Goal: Task Accomplishment & Management: Use online tool/utility

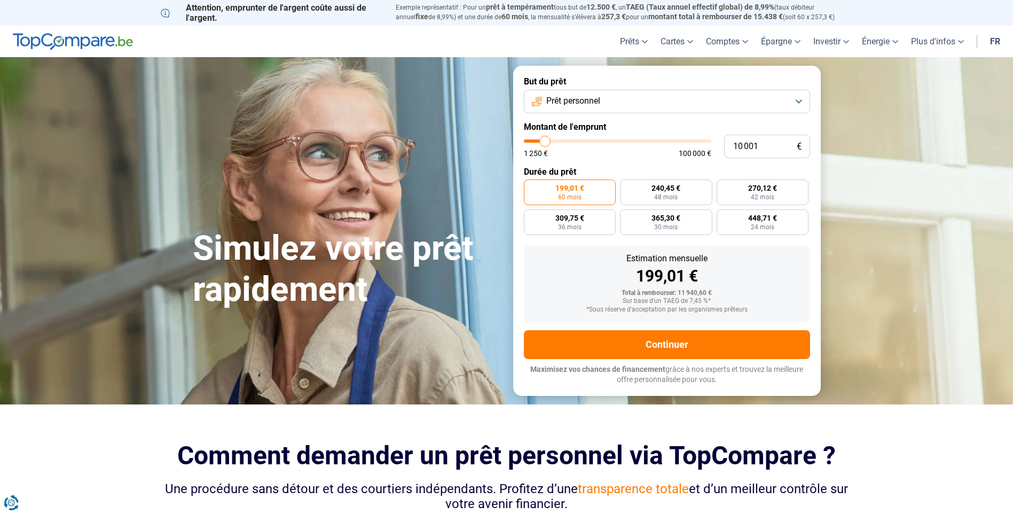
type input "11 000"
type input "11000"
type input "12 500"
type input "12500"
type input "13 500"
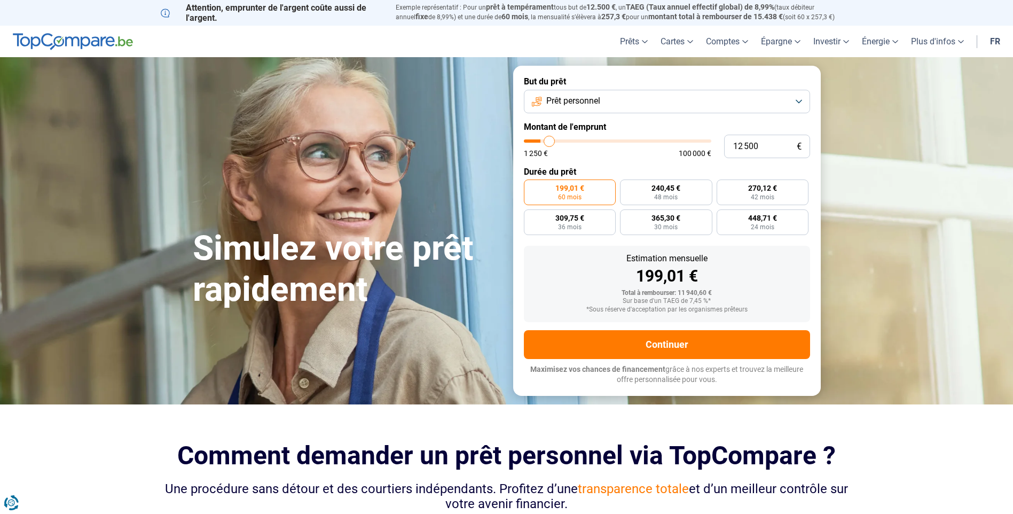
type input "13500"
type input "15 000"
type input "15000"
type input "16 250"
type input "16250"
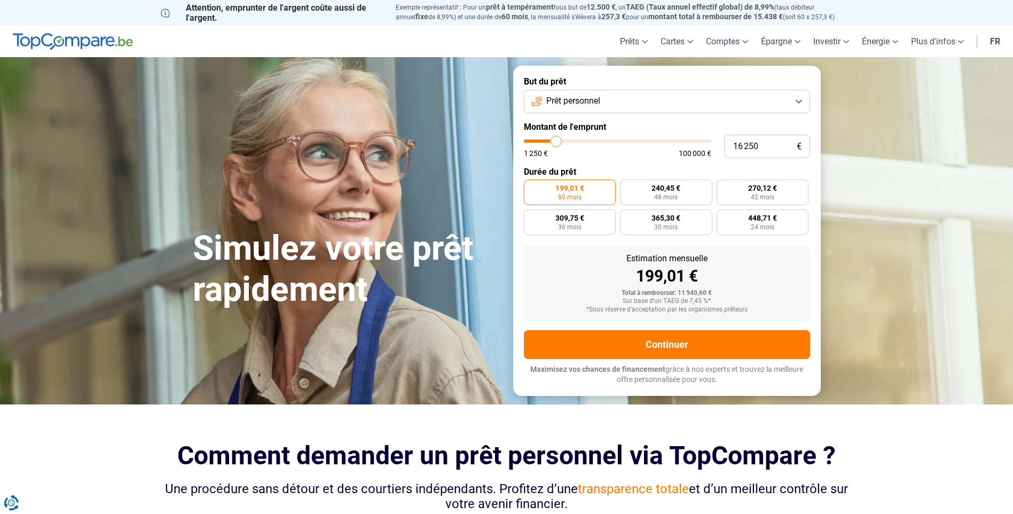
type input "18 000"
type input "18000"
type input "19 750"
type input "19750"
type input "20 750"
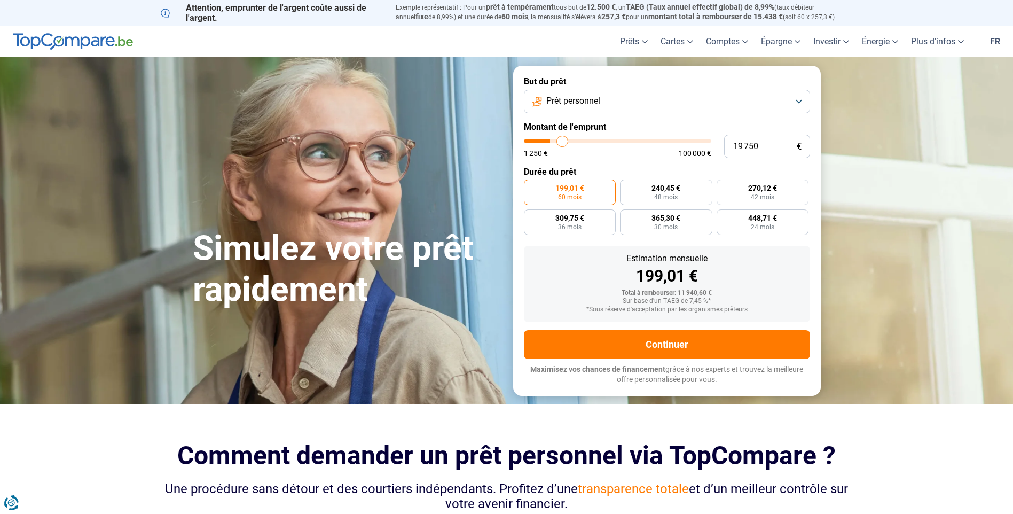
type input "20750"
type input "21 750"
type input "21750"
type input "22 750"
type input "22750"
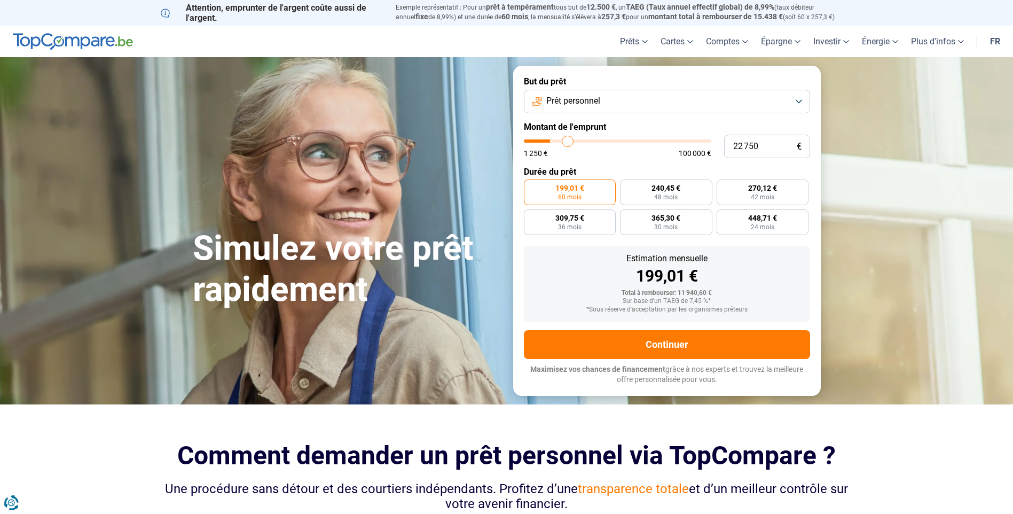
type input "23 250"
type input "23250"
type input "23 750"
type input "23750"
type input "24 500"
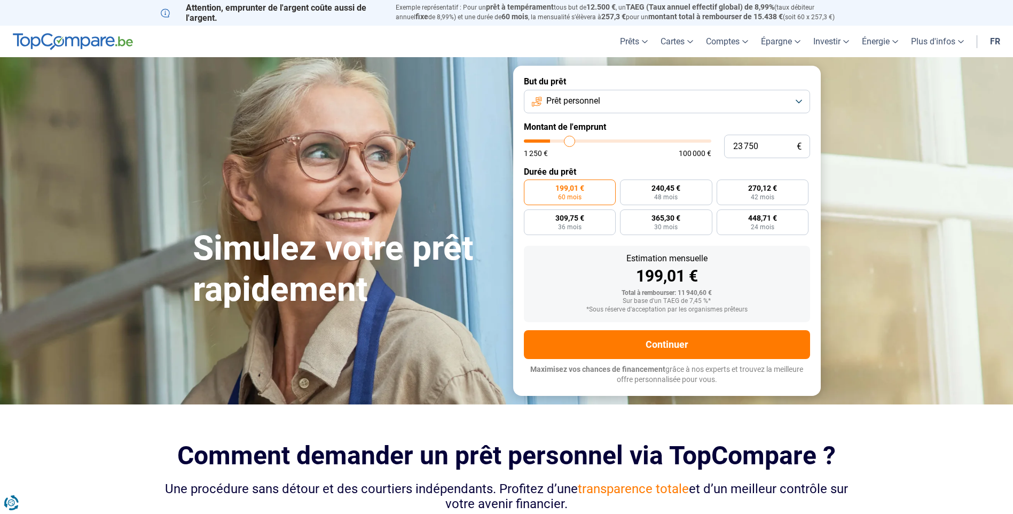
type input "24500"
type input "25 000"
type input "25000"
type input "25 750"
type input "25750"
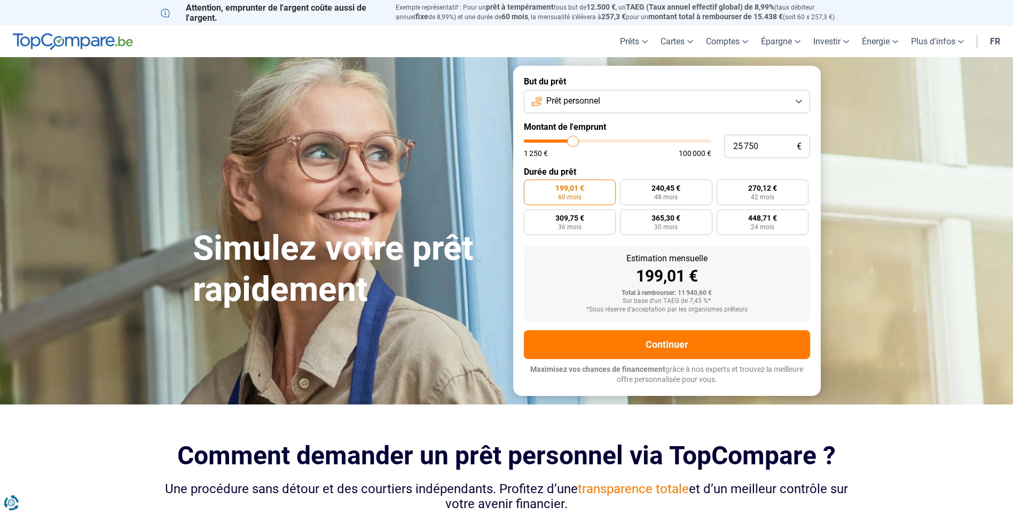
type input "26 250"
type input "26250"
type input "29 500"
type input "29500"
type input "32 000"
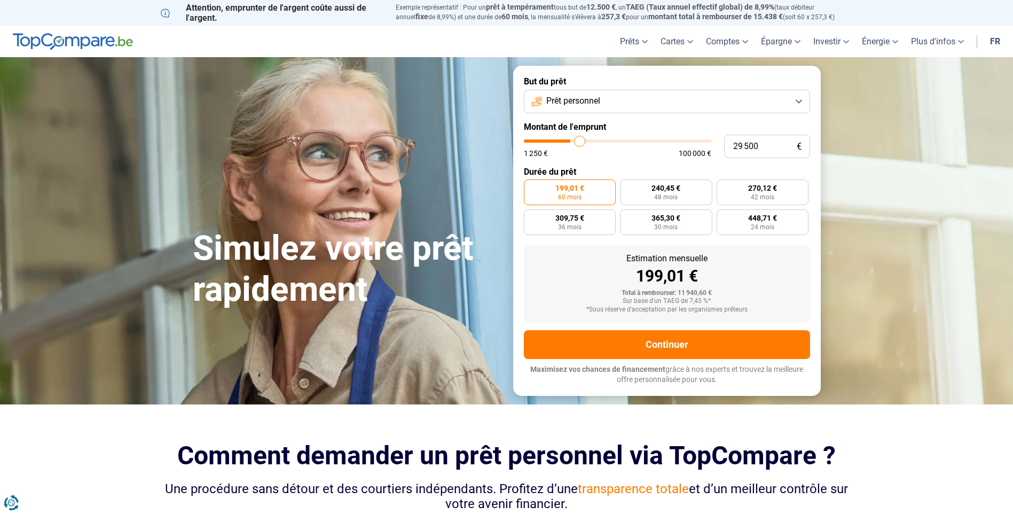
type input "32000"
type input "33 750"
type input "33750"
type input "35 500"
type input "35500"
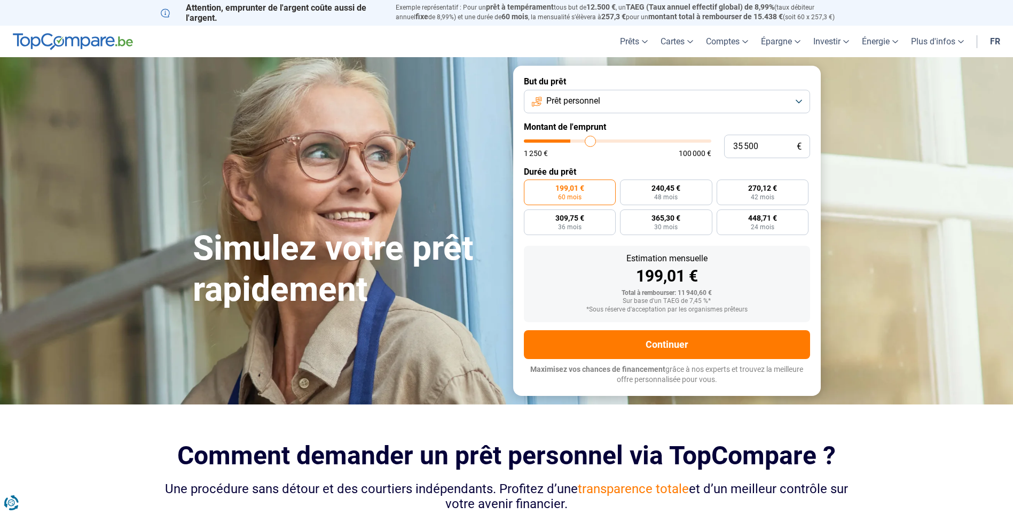
type input "36 750"
type input "36750"
type input "38 500"
type input "38500"
type input "39 750"
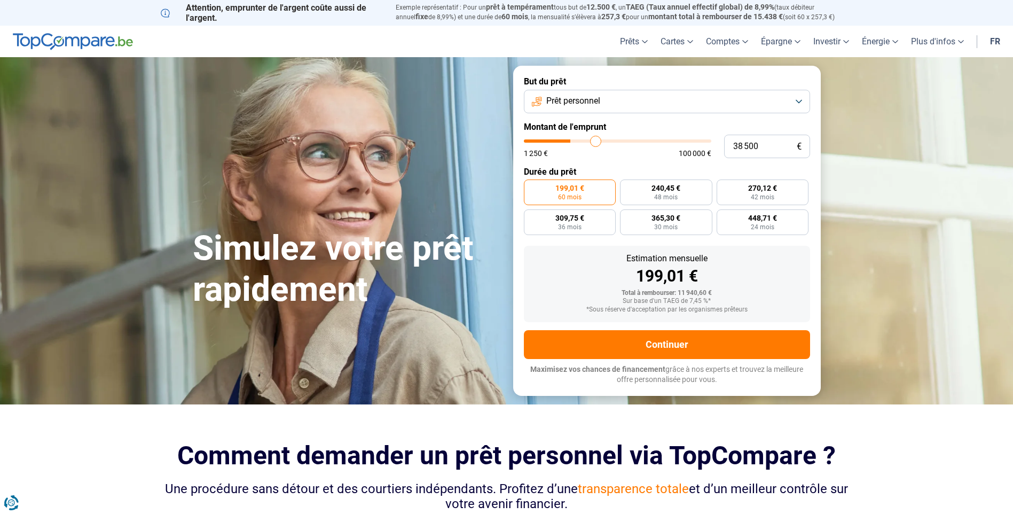
type input "39750"
type input "40 750"
type input "40750"
type input "41 500"
type input "41500"
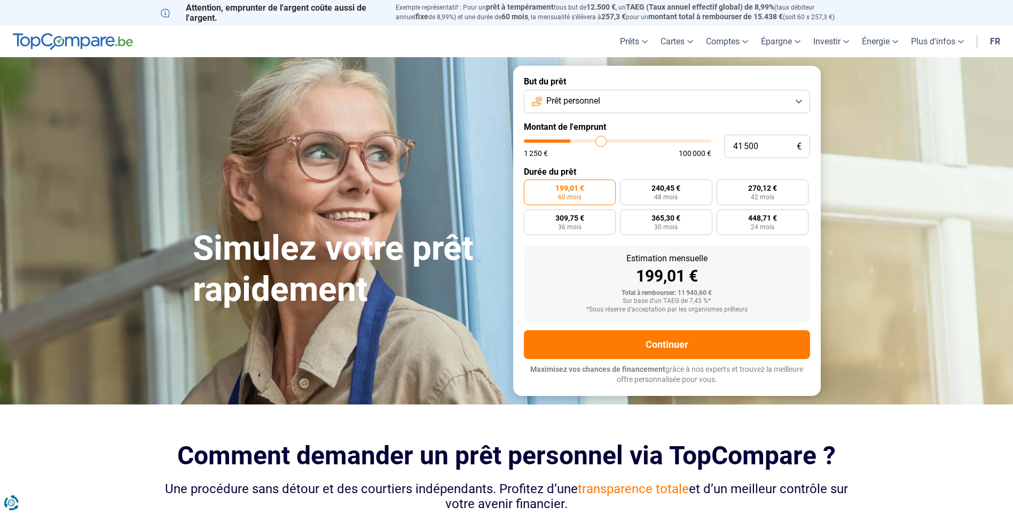
type input "42 000"
type input "42000"
type input "42 250"
type input "42250"
type input "42 750"
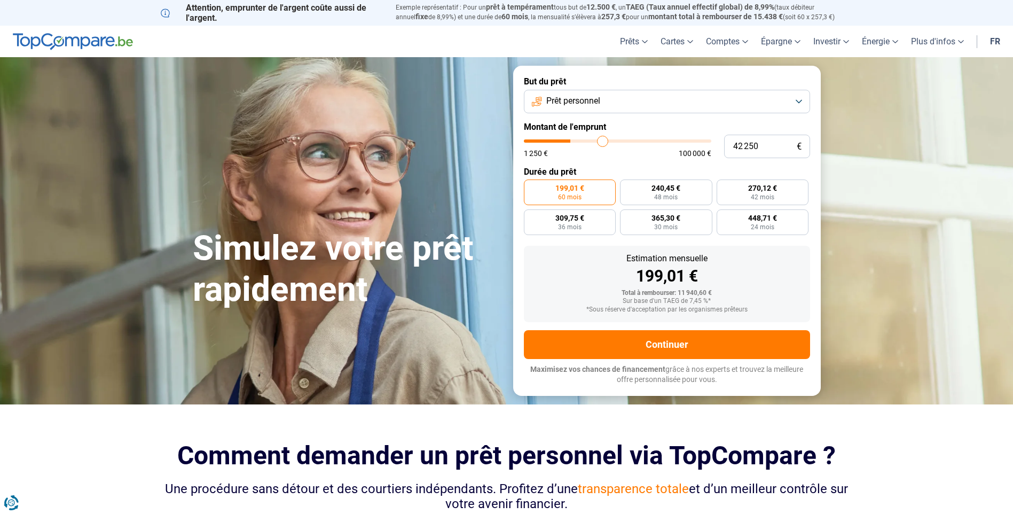
type input "42750"
type input "43 500"
type input "43500"
type input "43 750"
type input "43750"
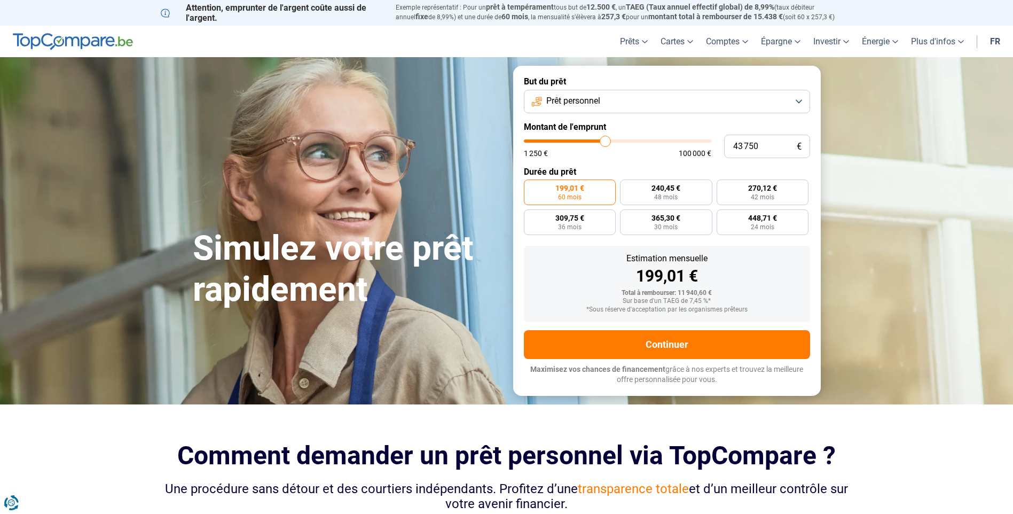
type input "44 500"
type input "44500"
type input "45 250"
type input "45250"
type input "45 500"
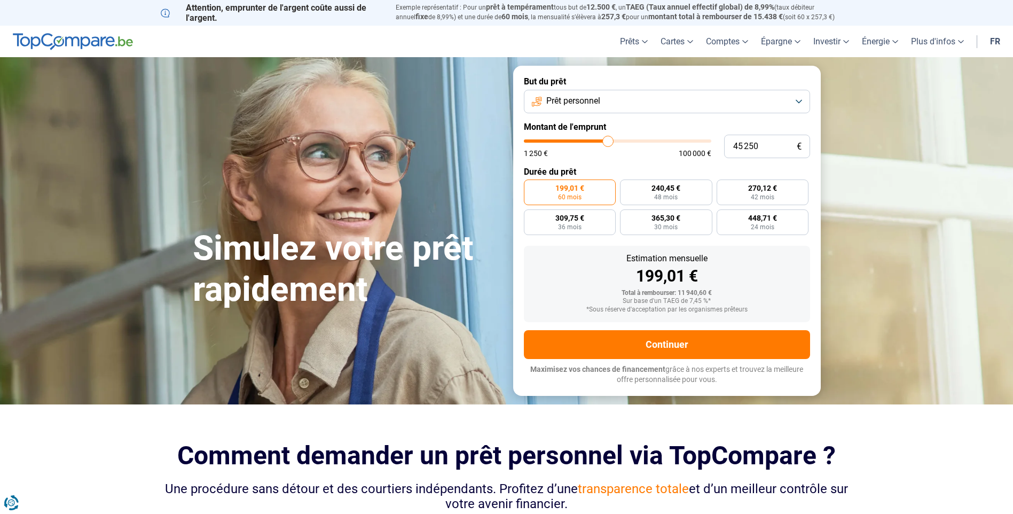
type input "45500"
type input "46 000"
type input "46000"
type input "47 000"
type input "47000"
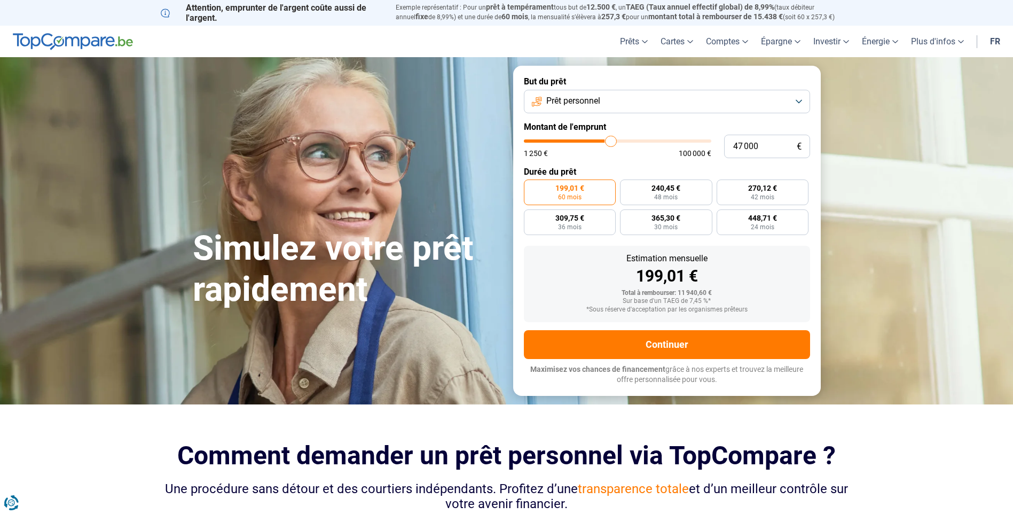
type input "47 500"
type input "47500"
type input "48 250"
type input "48250"
type input "48 750"
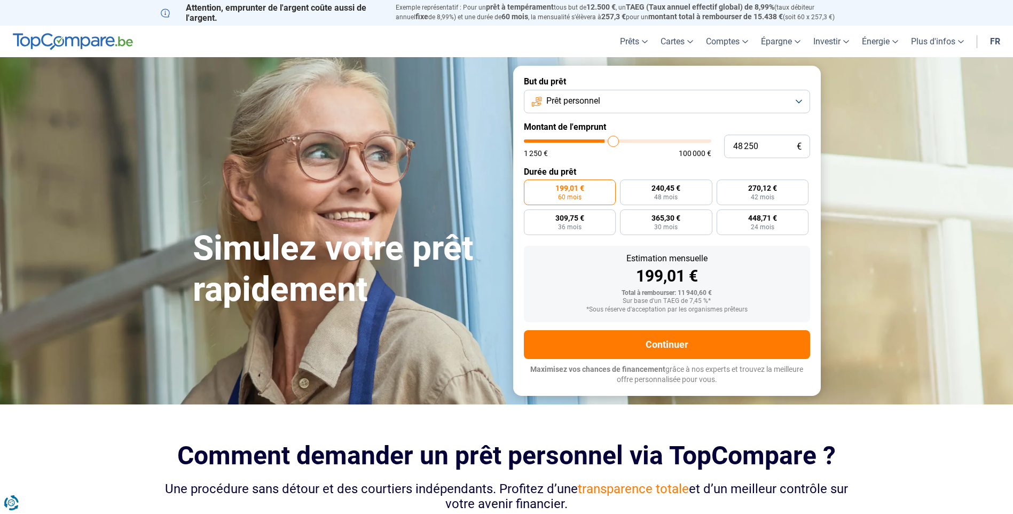
type input "48750"
type input "49 000"
type input "49000"
type input "49 500"
type input "49500"
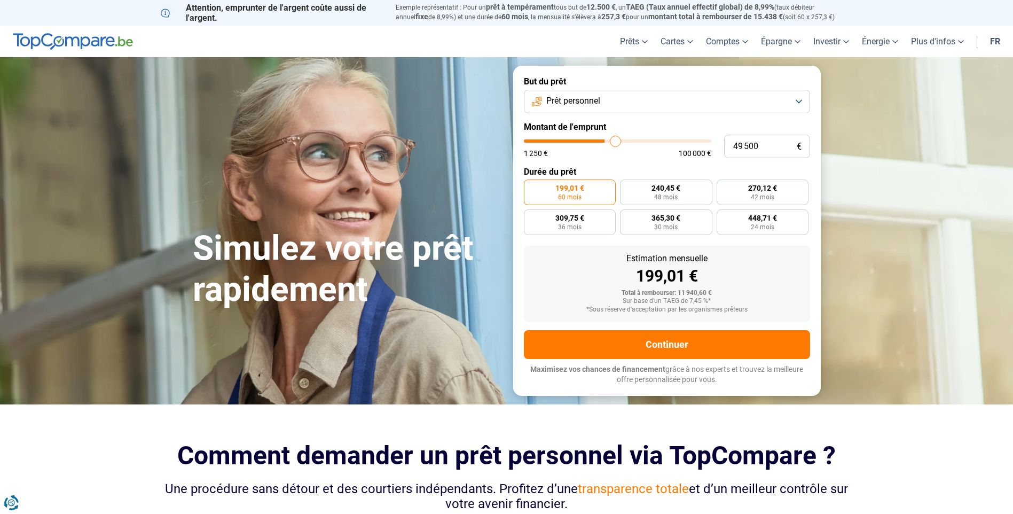
type input "49 750"
type input "49750"
type input "50 500"
type input "50500"
type input "52 500"
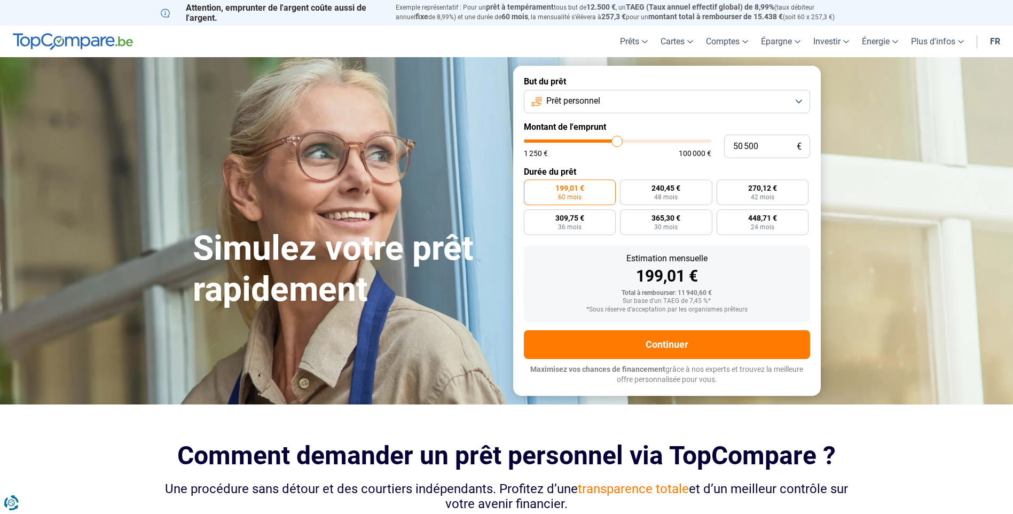
type input "52500"
type input "54 250"
type input "54250"
type input "56 250"
type input "56250"
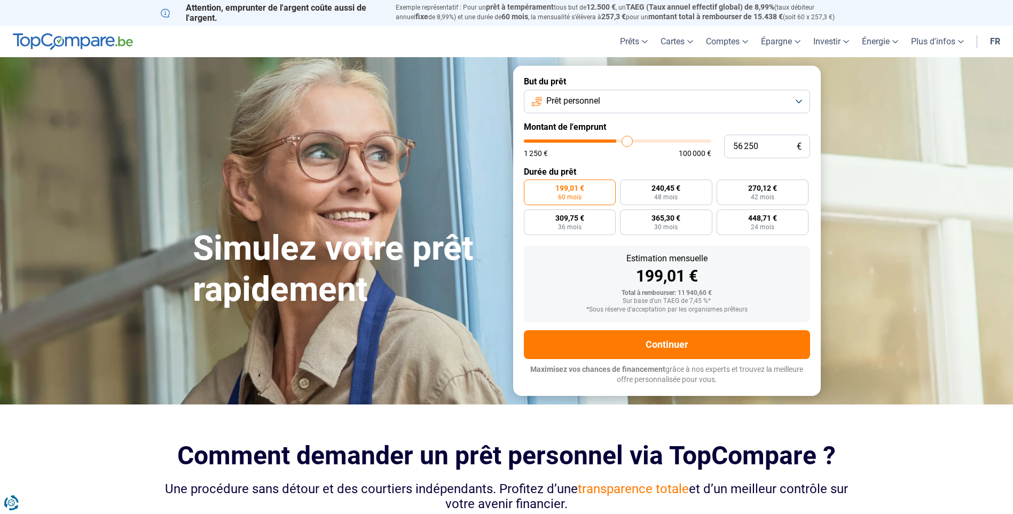
type input "57 000"
type input "57000"
type input "57 250"
type input "57250"
type input "57 500"
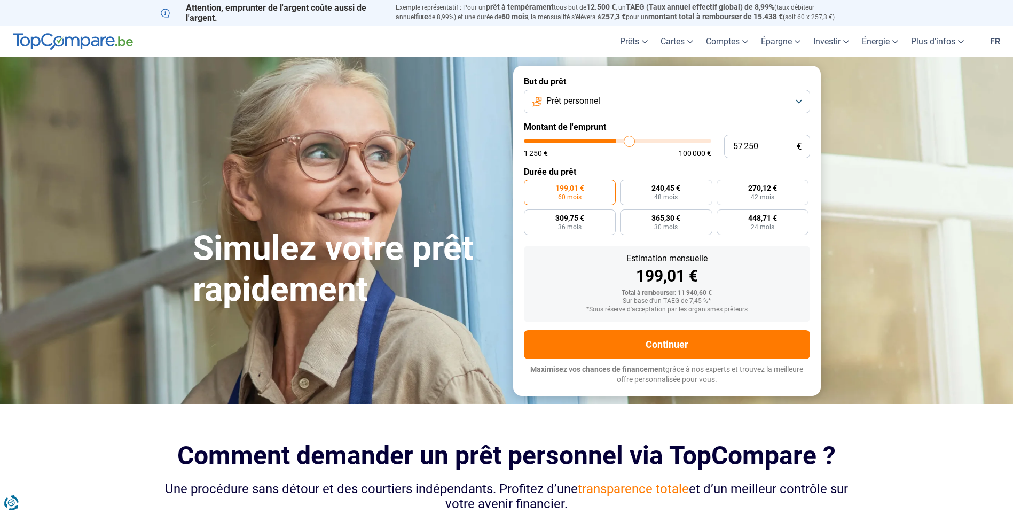
type input "57500"
type input "58 500"
type input "58500"
type input "58 750"
type input "58750"
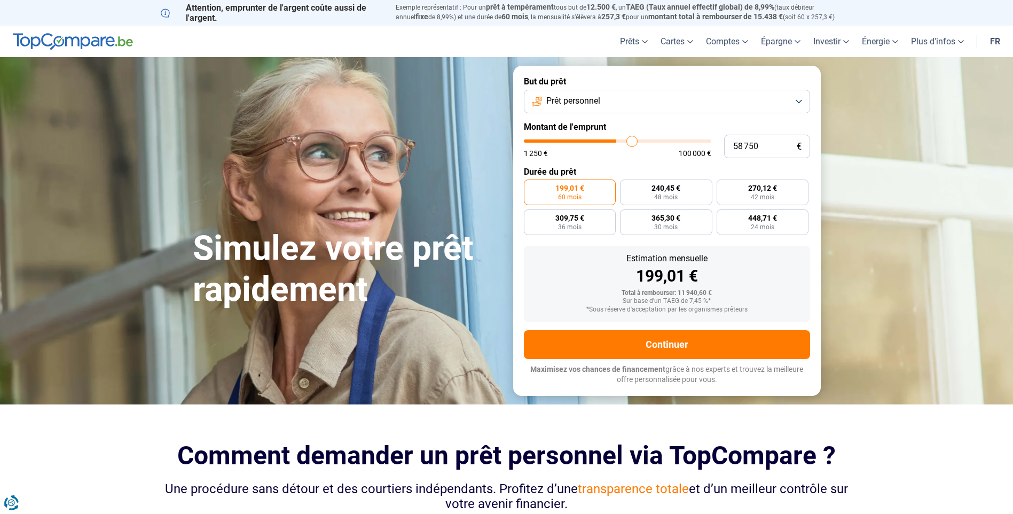
type input "59 250"
type input "59250"
type input "59 500"
type input "59500"
type input "60 250"
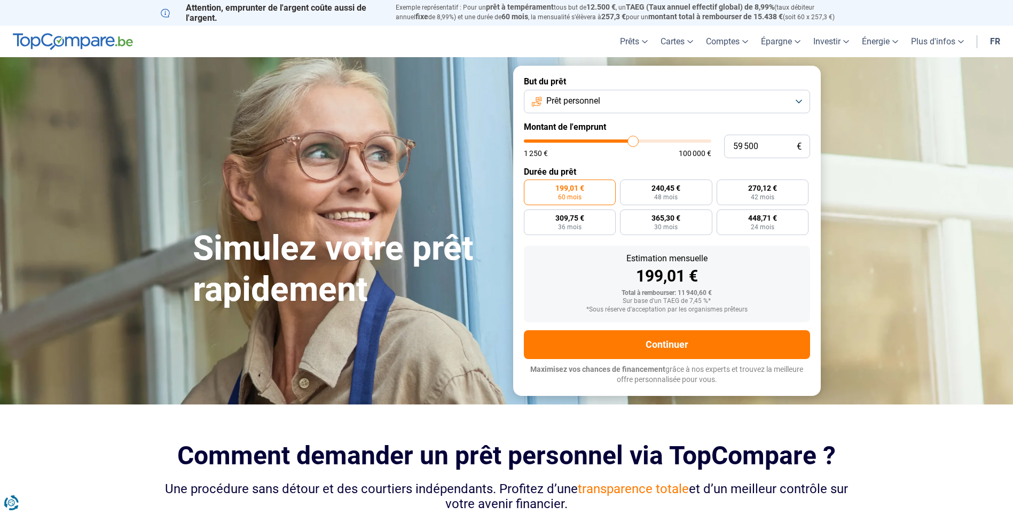
type input "60250"
type input "60 750"
type input "60750"
type input "61 500"
type input "61500"
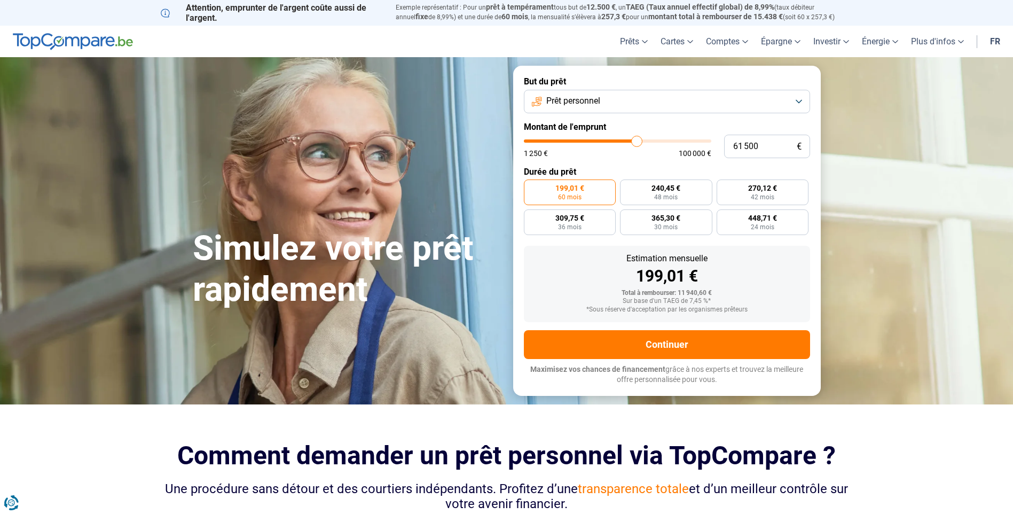
type input "61 750"
type input "61750"
type input "62 000"
type input "62000"
type input "62 500"
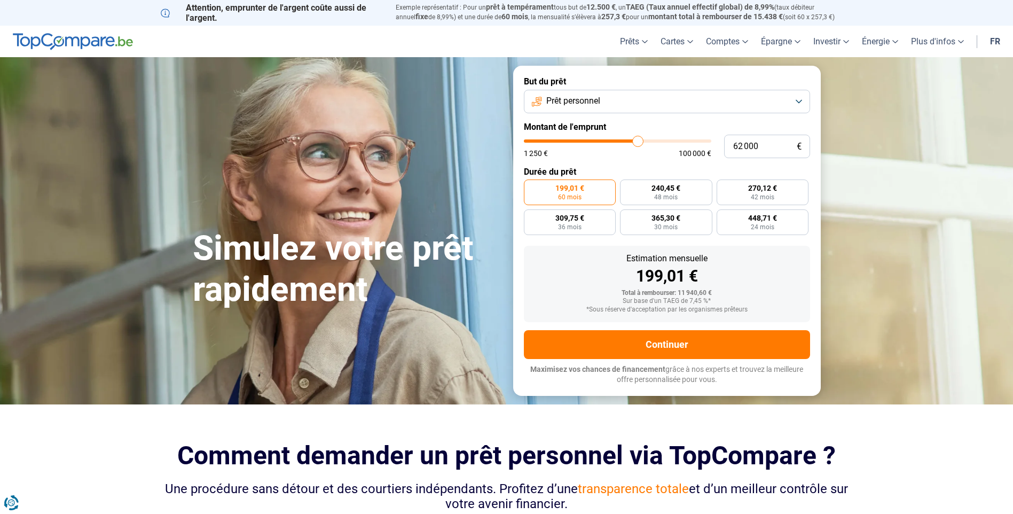
type input "62500"
type input "63 000"
type input "63000"
type input "63 250"
type input "63250"
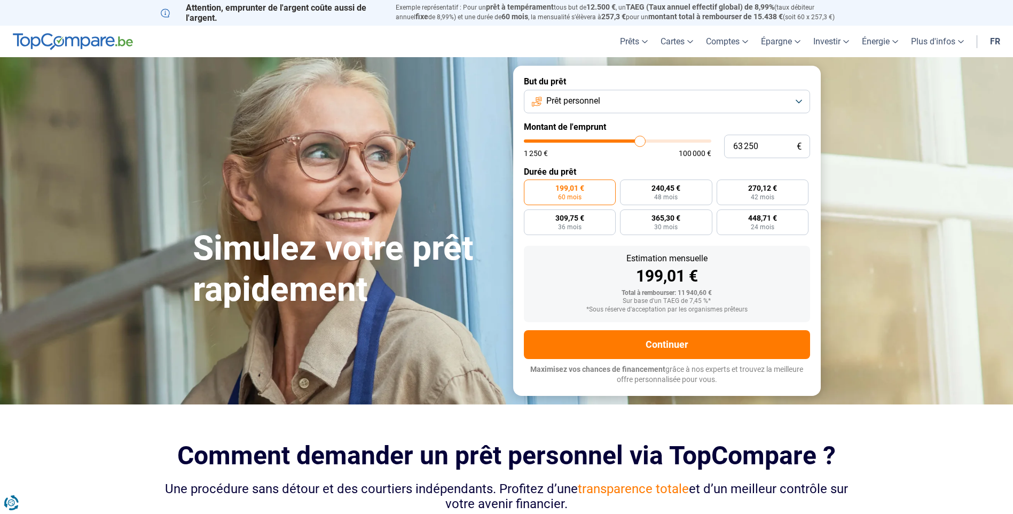
type input "63 500"
type input "63500"
type input "63 750"
type input "63750"
type input "64 250"
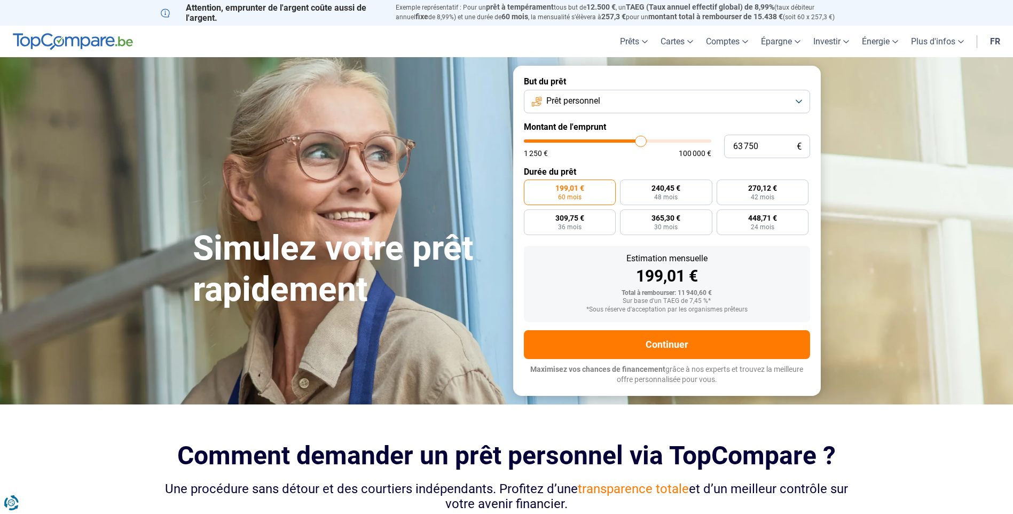
type input "64250"
type input "64 500"
type input "64500"
type input "64 750"
type input "64750"
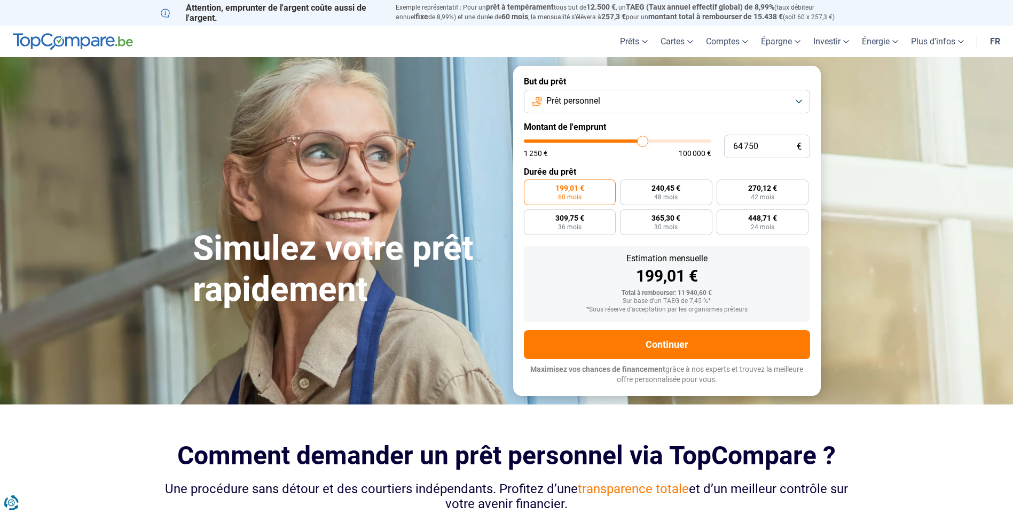
type input "65 250"
type input "65250"
type input "65 750"
type input "65750"
type input "66 250"
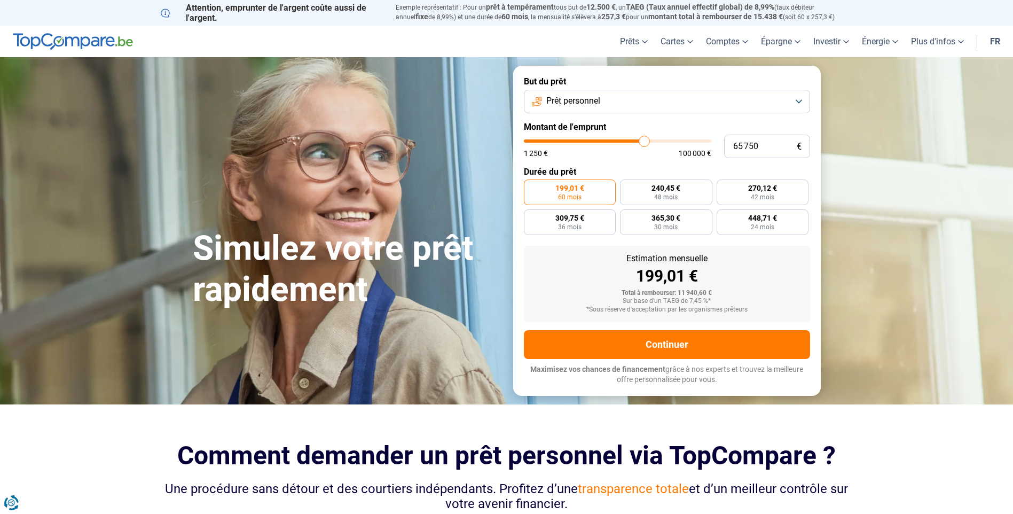
type input "66250"
type input "66 500"
type input "66500"
type input "66 750"
type input "66750"
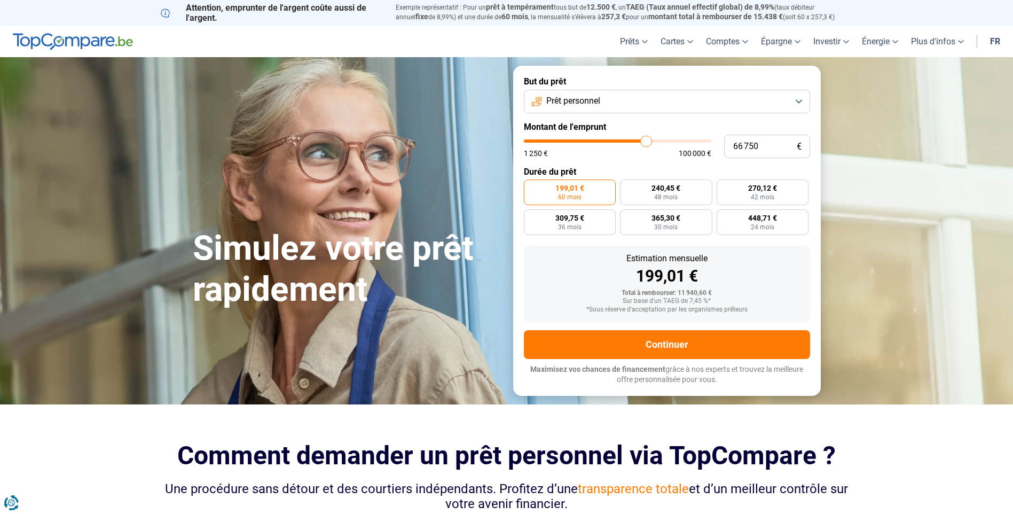
type input "67 500"
type input "67500"
type input "67 750"
type input "67750"
type input "68 250"
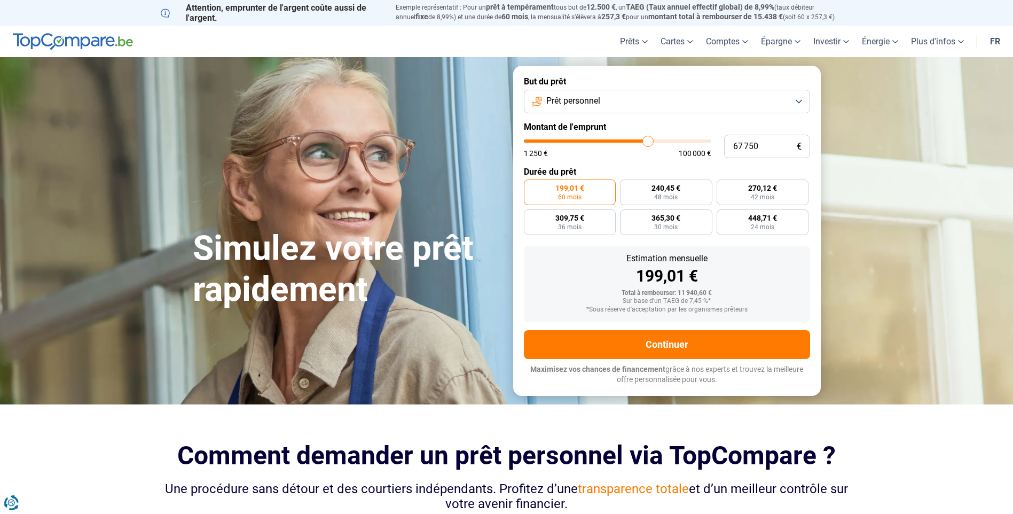
type input "68250"
type input "68 750"
type input "68750"
type input "69 000"
type input "69000"
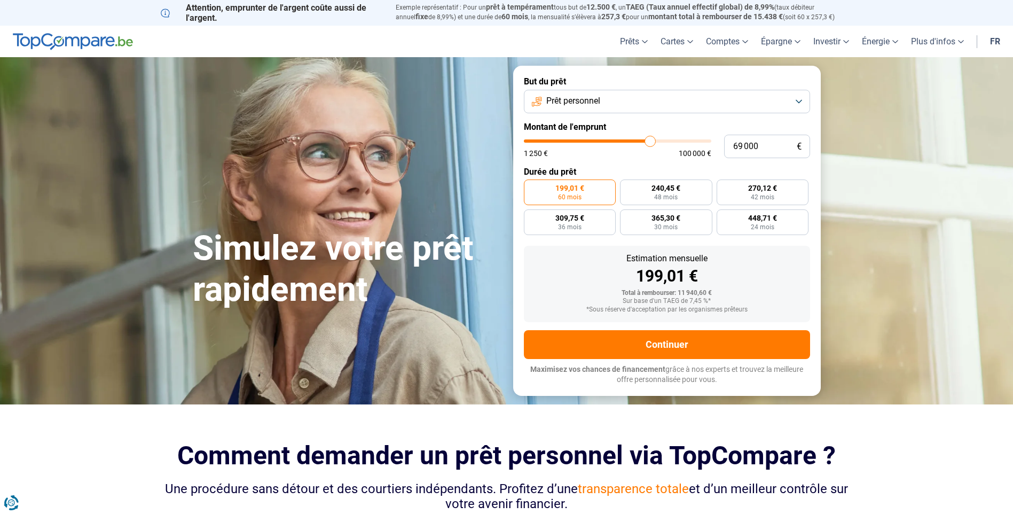
type input "69 250"
type input "69250"
type input "69 500"
type input "69500"
type input "69 750"
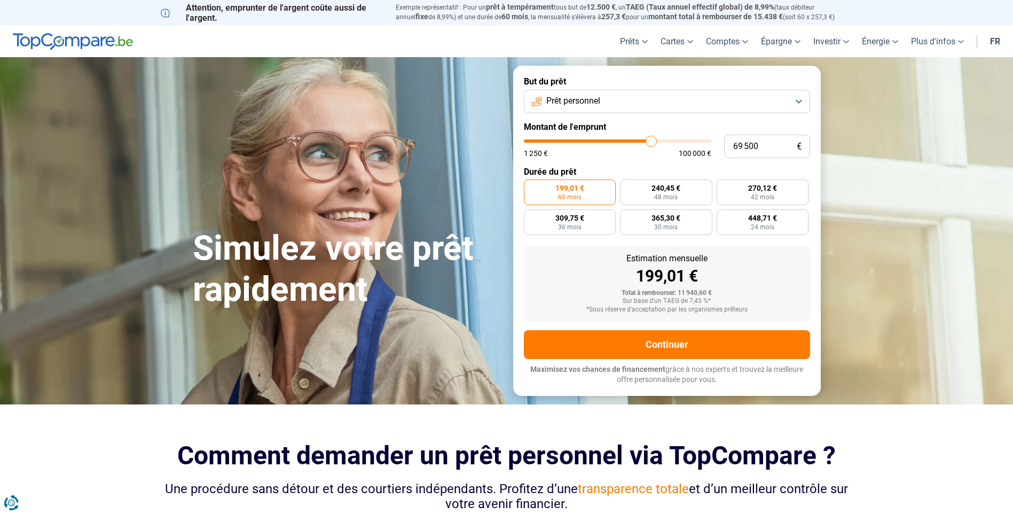
type input "69750"
type input "70 500"
type input "70500"
type input "70 750"
type input "70750"
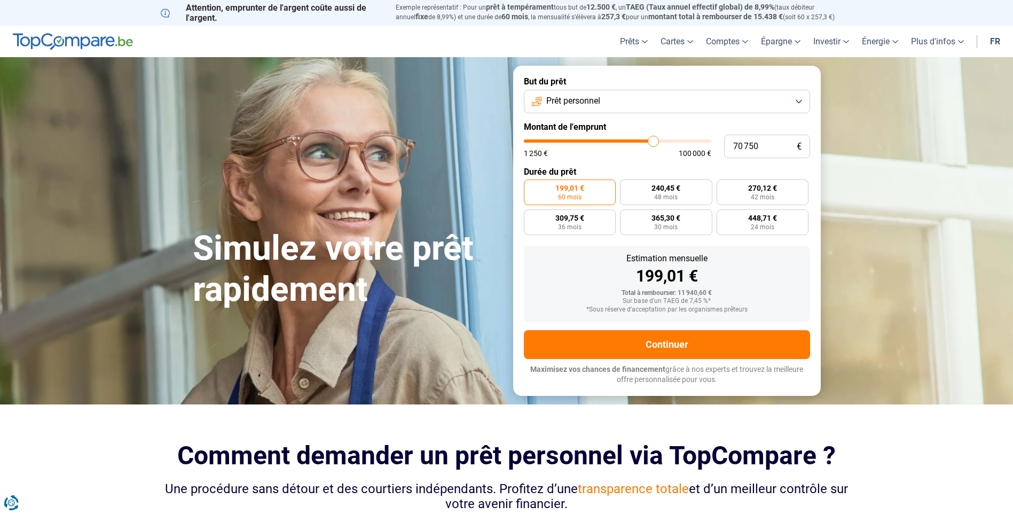
type input "71 000"
type input "71000"
type input "71 250"
type input "71250"
type input "71 000"
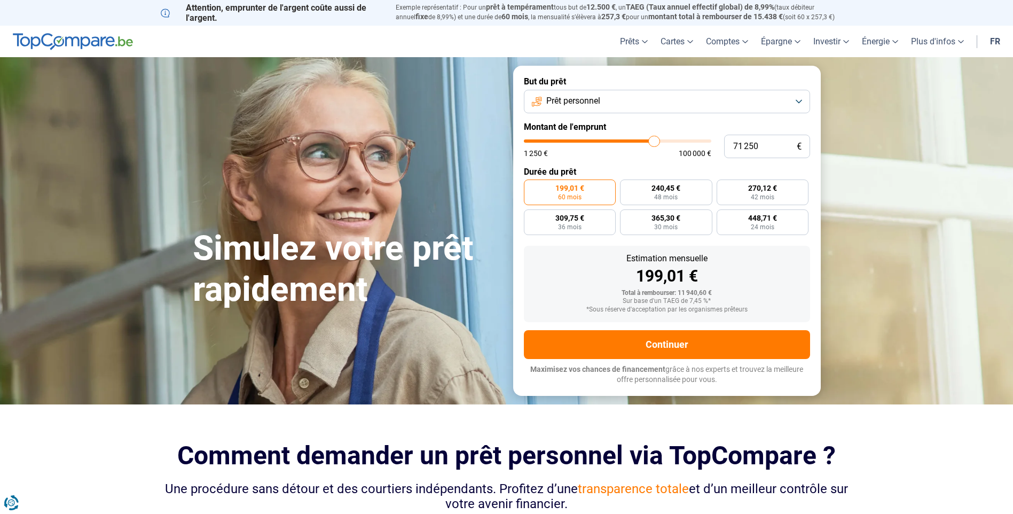
type input "71000"
type input "70 750"
type input "70750"
type input "70 500"
type input "70500"
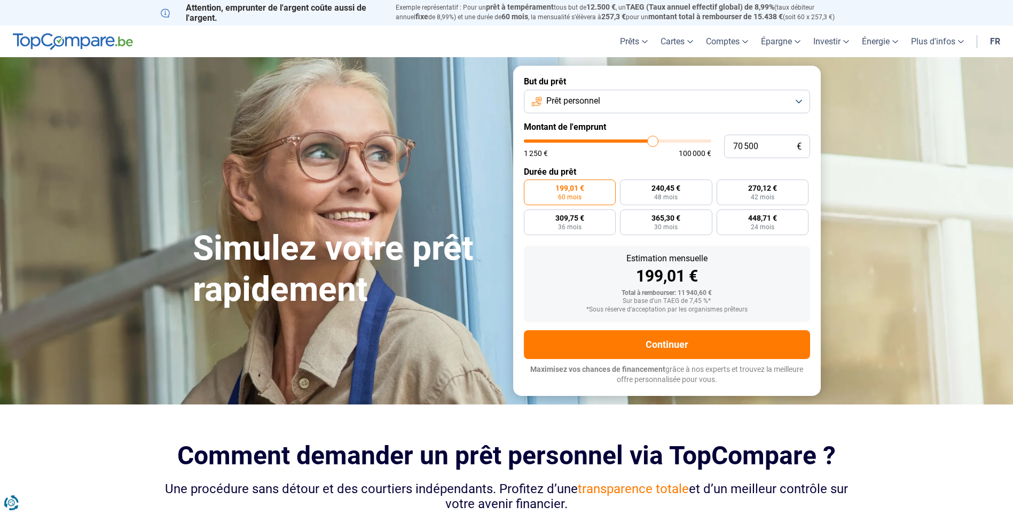
type input "69 750"
type input "69750"
type input "70 250"
type input "70250"
type input "70 500"
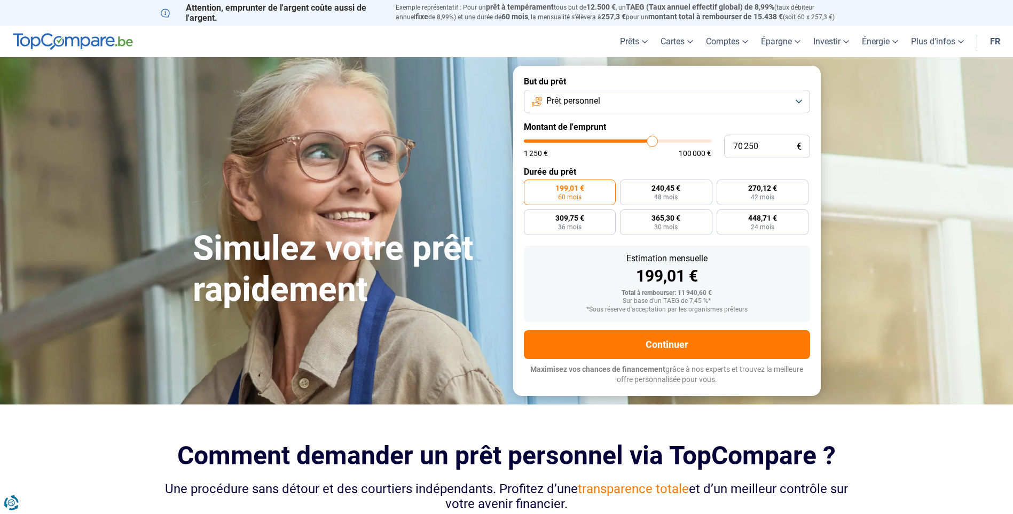
type input "70500"
type input "70 750"
type input "70750"
type input "70 500"
type input "70500"
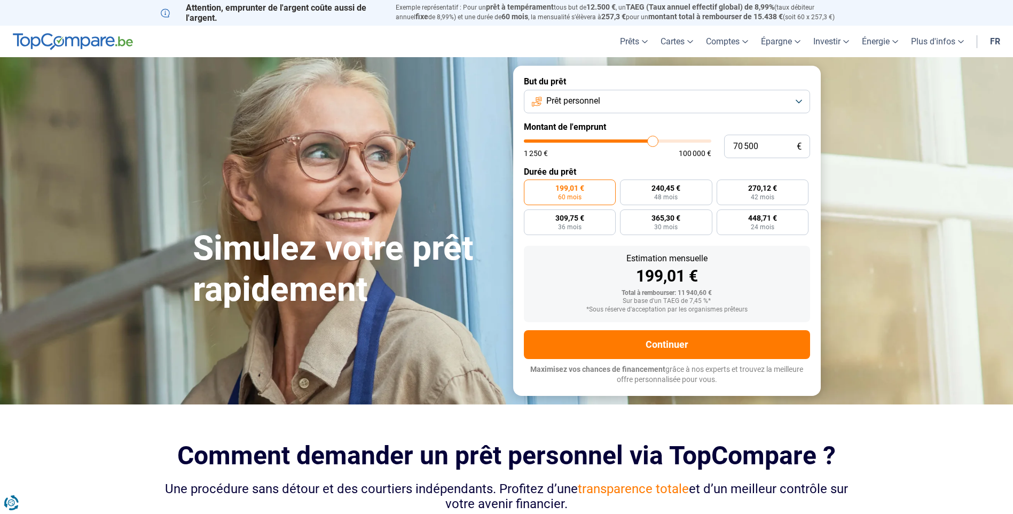
type input "70 250"
drag, startPoint x: 546, startPoint y: 142, endPoint x: 652, endPoint y: 144, distance: 105.7
type input "70250"
click at [652, 143] on input "range" at bounding box center [617, 140] width 187 height 3
radio input "false"
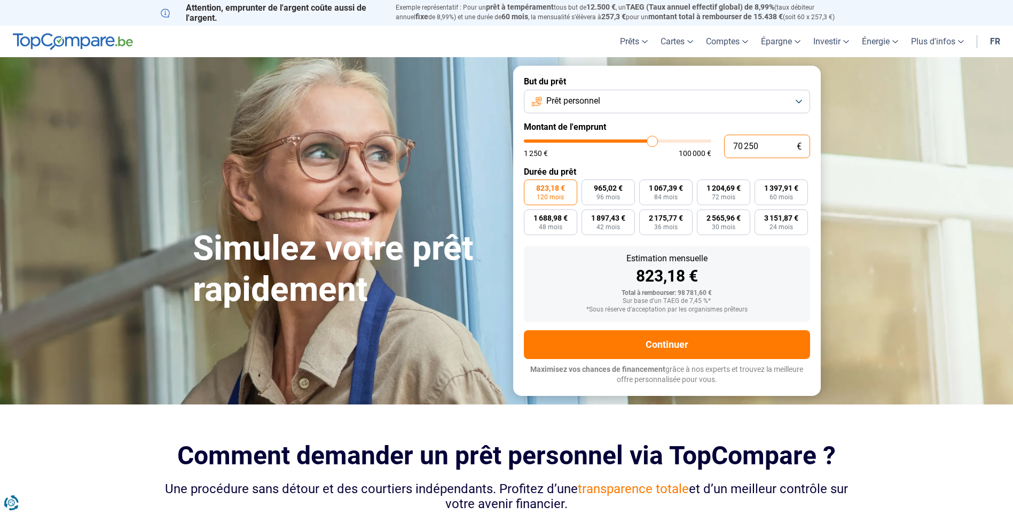
drag, startPoint x: 762, startPoint y: 149, endPoint x: 722, endPoint y: 146, distance: 40.2
click at [722, 146] on div "70 250 € 1 250 € 100 000 €" at bounding box center [667, 146] width 286 height 23
type input "7"
type input "1250"
type input "70"
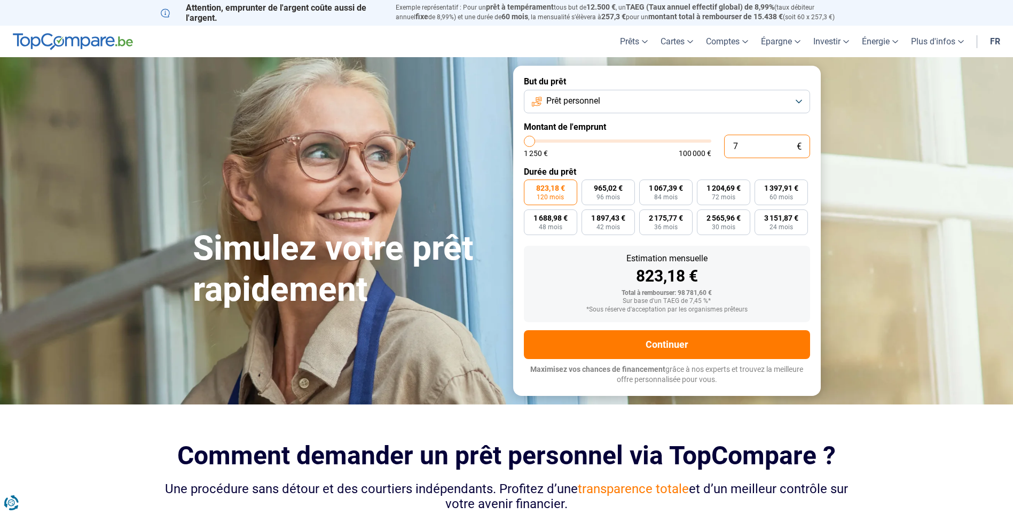
type input "1250"
type input "700"
type input "1250"
type input "7 000"
type input "7000"
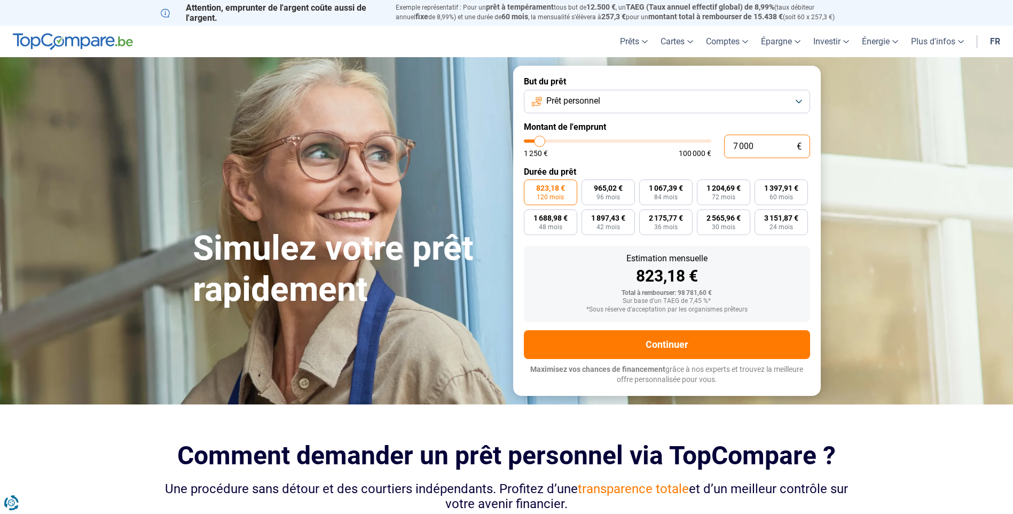
type input "70 000"
type input "70000"
type input "70 000"
